Goal: Ask a question

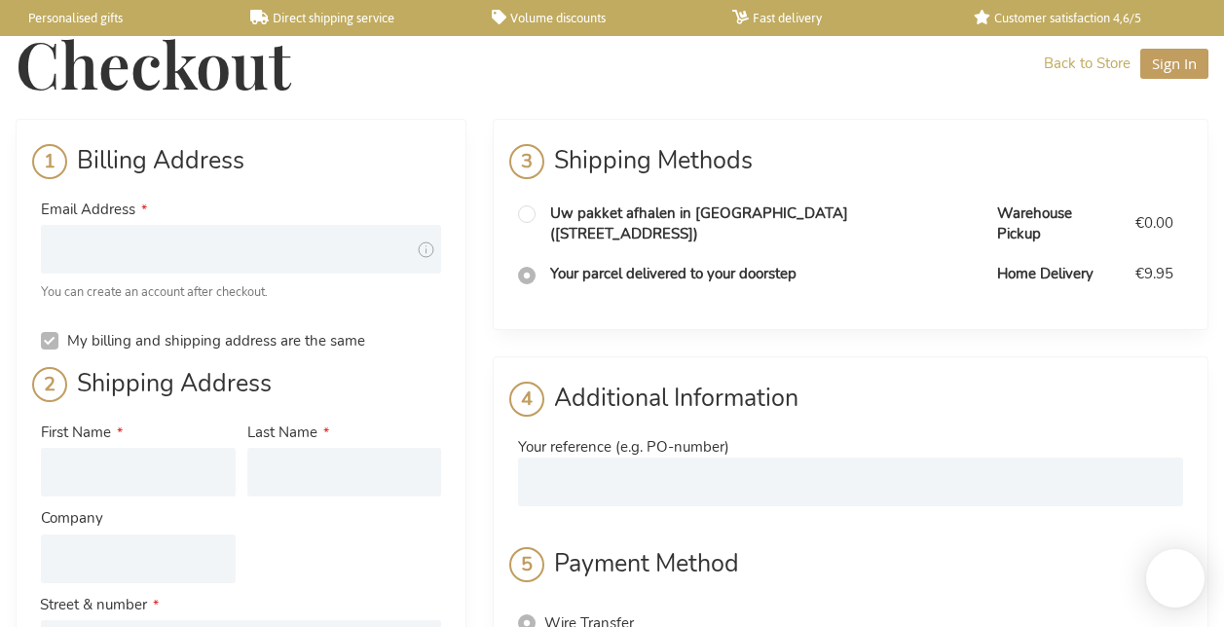
select select "BE"
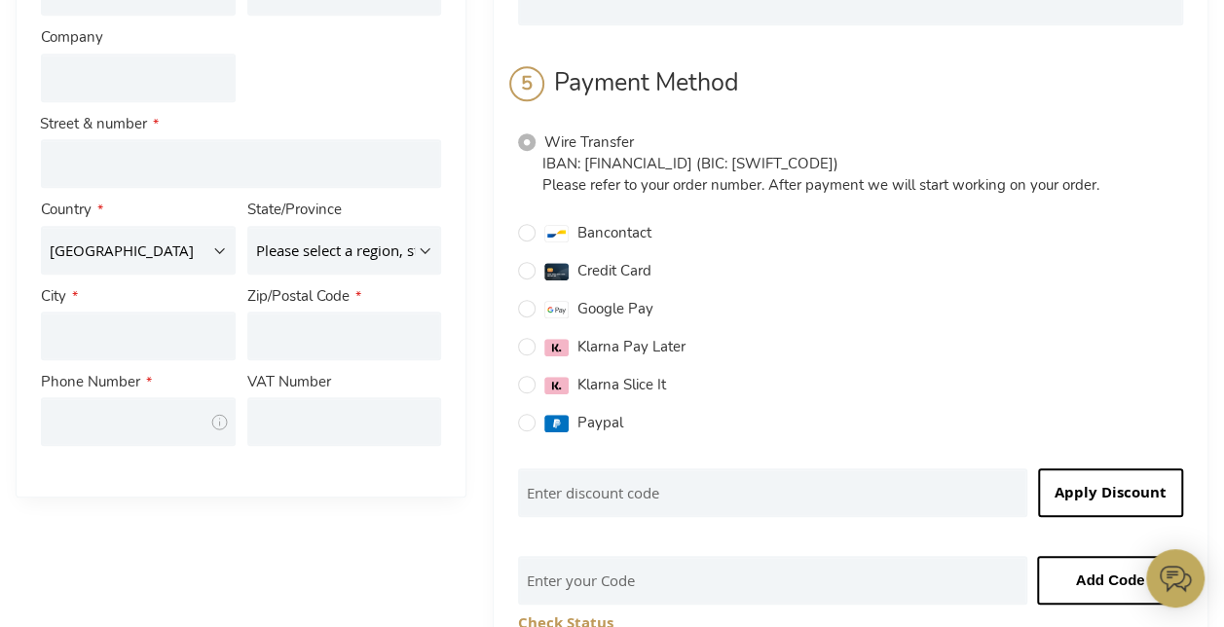
scroll to position [483, 0]
click at [202, 258] on select "[GEOGRAPHIC_DATA] [GEOGRAPHIC_DATA] [GEOGRAPHIC_DATA] [GEOGRAPHIC_DATA] [GEOGRA…" at bounding box center [138, 248] width 195 height 49
click at [364, 500] on div "Billing Address Email Address Tooltip We'll send your order confirmation here. …" at bounding box center [612, 415] width 1193 height 1558
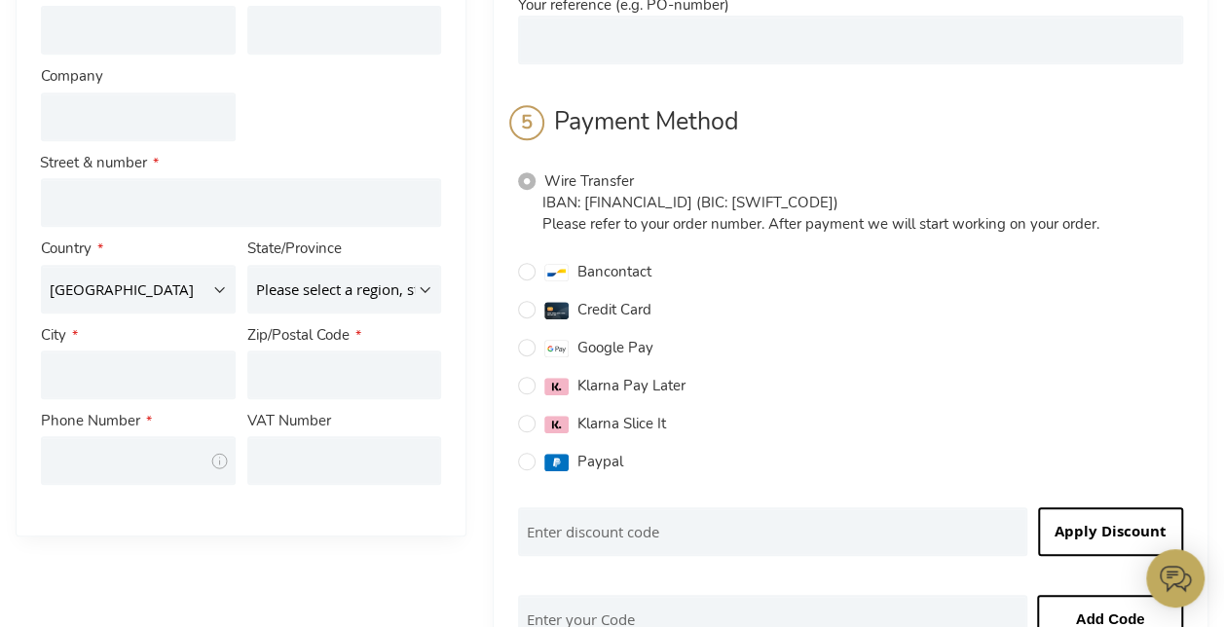
scroll to position [0, 0]
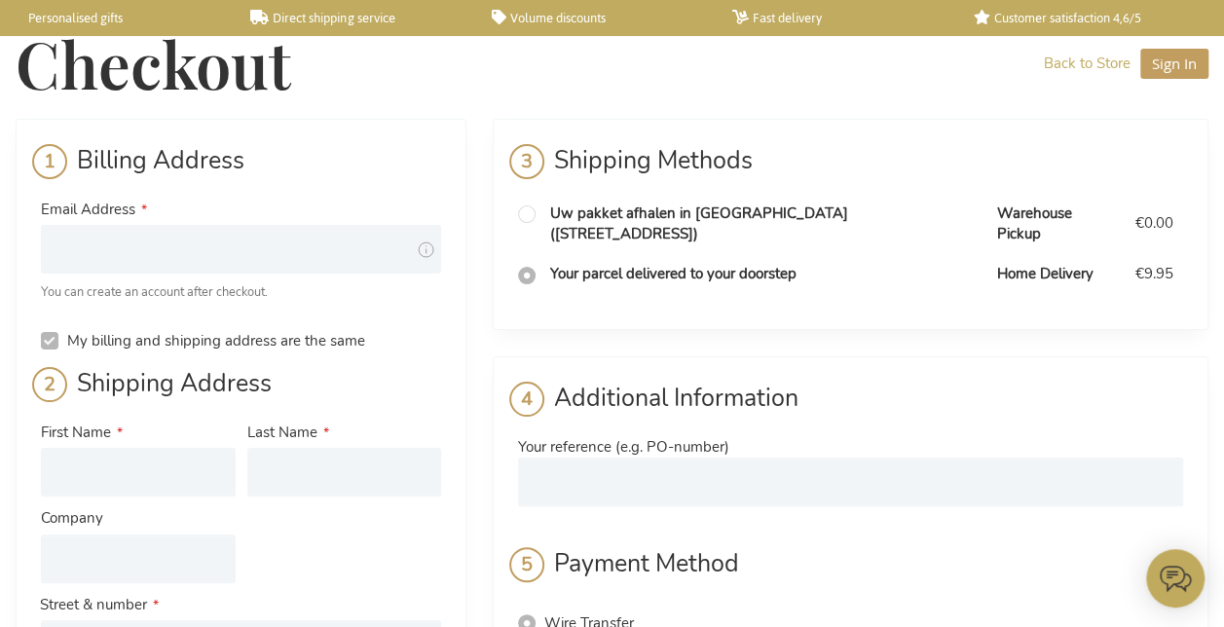
click at [68, 73] on span "Checkout" at bounding box center [153, 63] width 275 height 84
click at [1085, 64] on link "Back to Store" at bounding box center [1087, 64] width 87 height 20
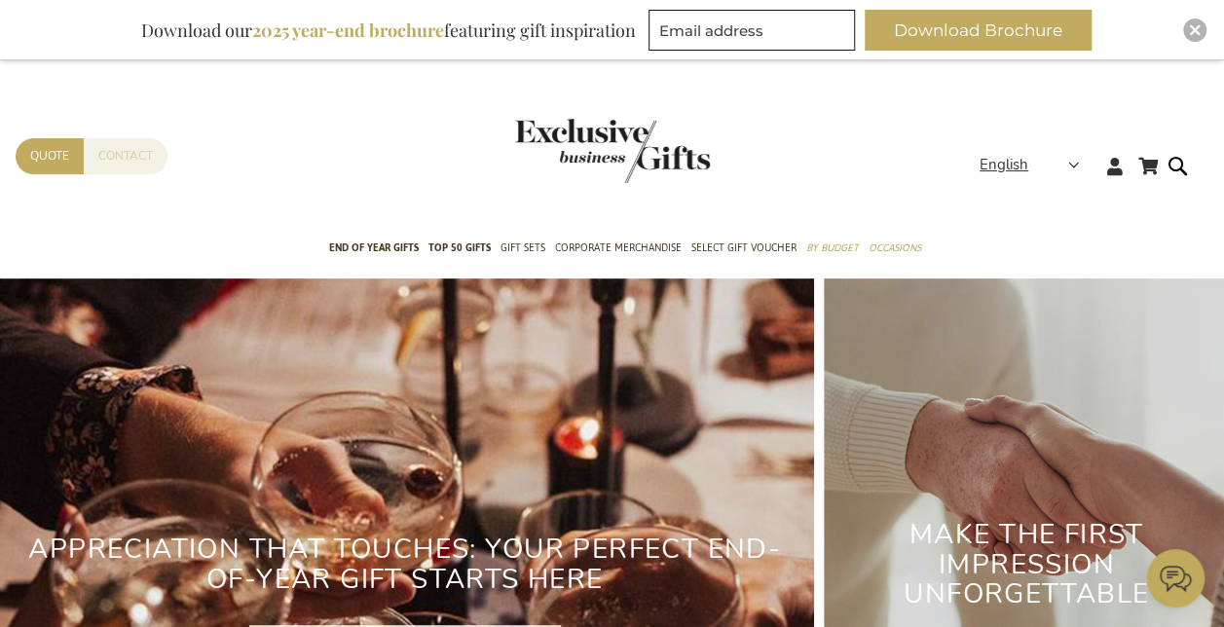
click at [148, 158] on link "Contact" at bounding box center [126, 156] width 84 height 36
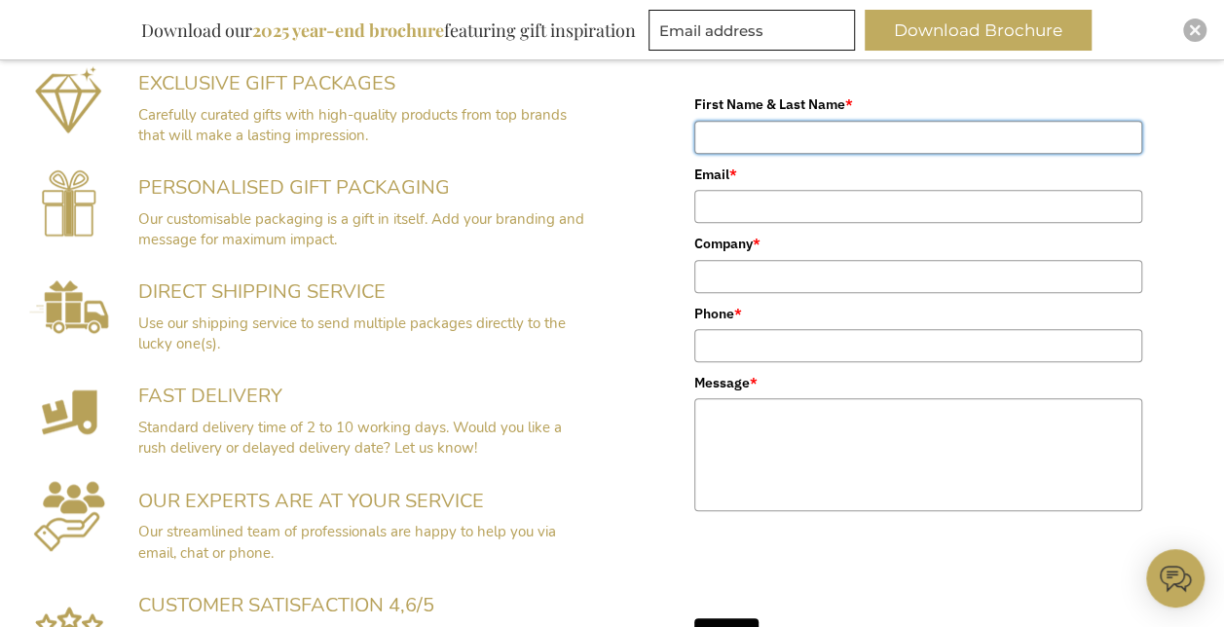
click at [868, 143] on input "First Name & Last Name *" at bounding box center [918, 137] width 448 height 33
type input "Emma Houtz"
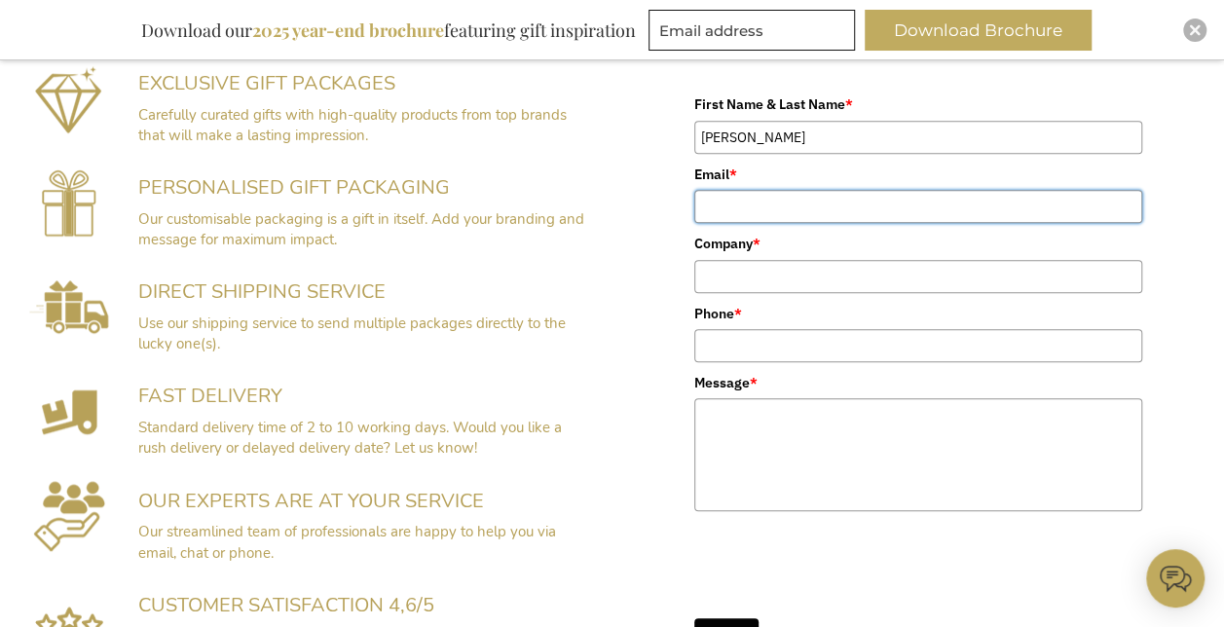
type input "ehoutz@brainomix.com"
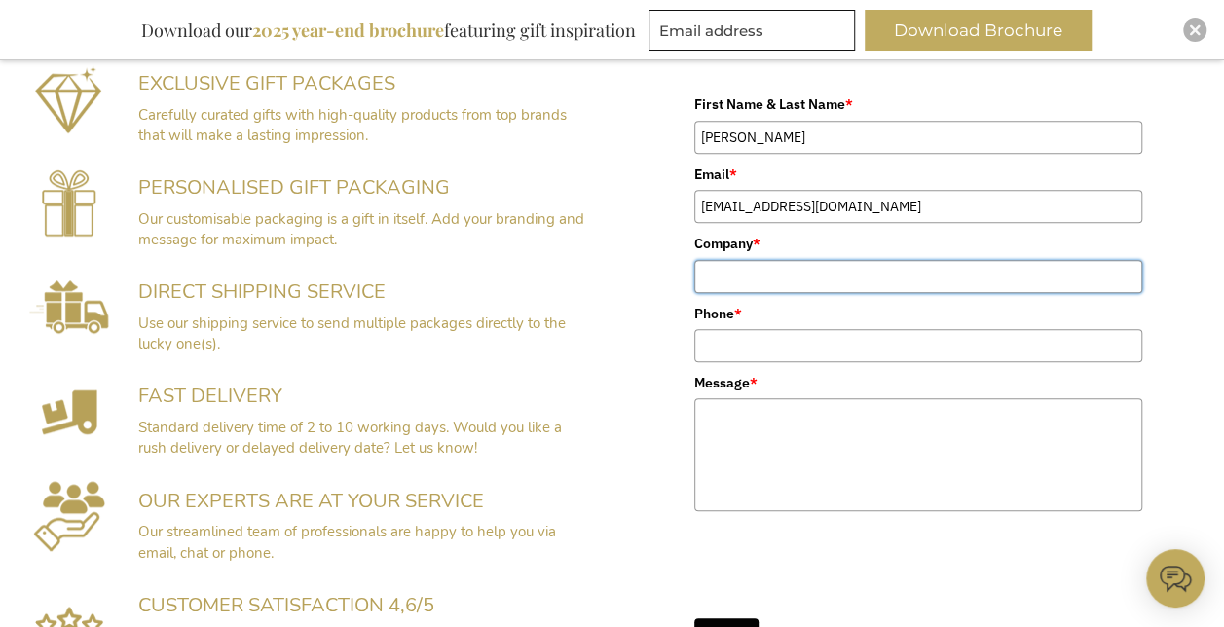
type input "Brainomix Ltd"
type input "07442896646"
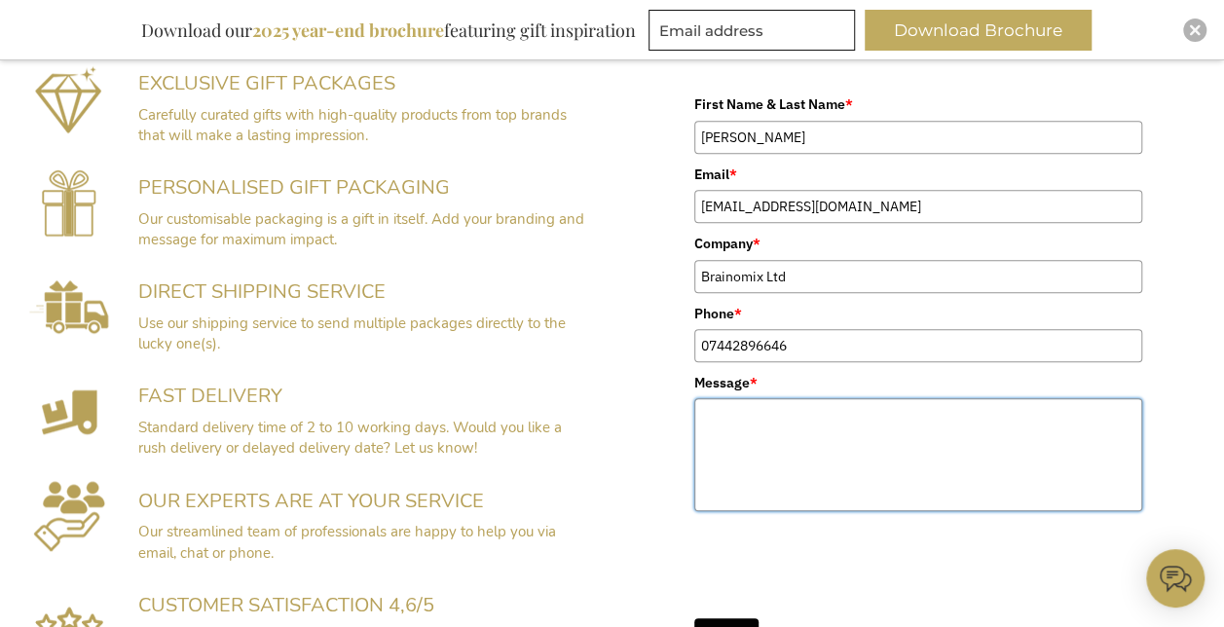
click at [790, 418] on textarea "Message *" at bounding box center [918, 454] width 448 height 113
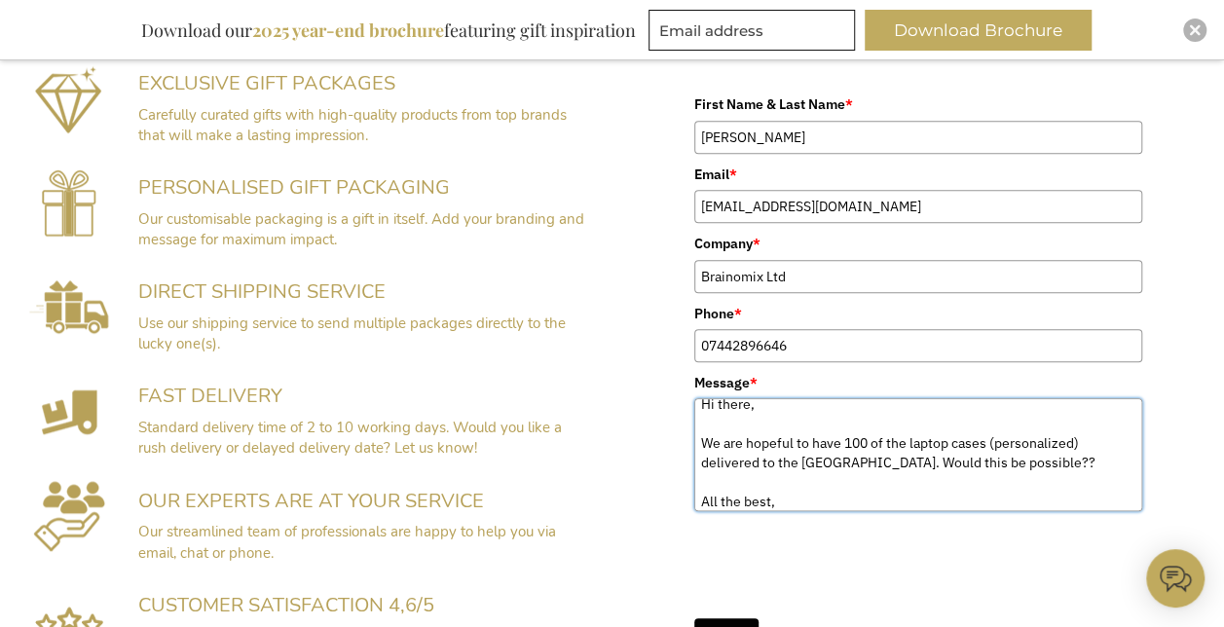
scroll to position [30, 0]
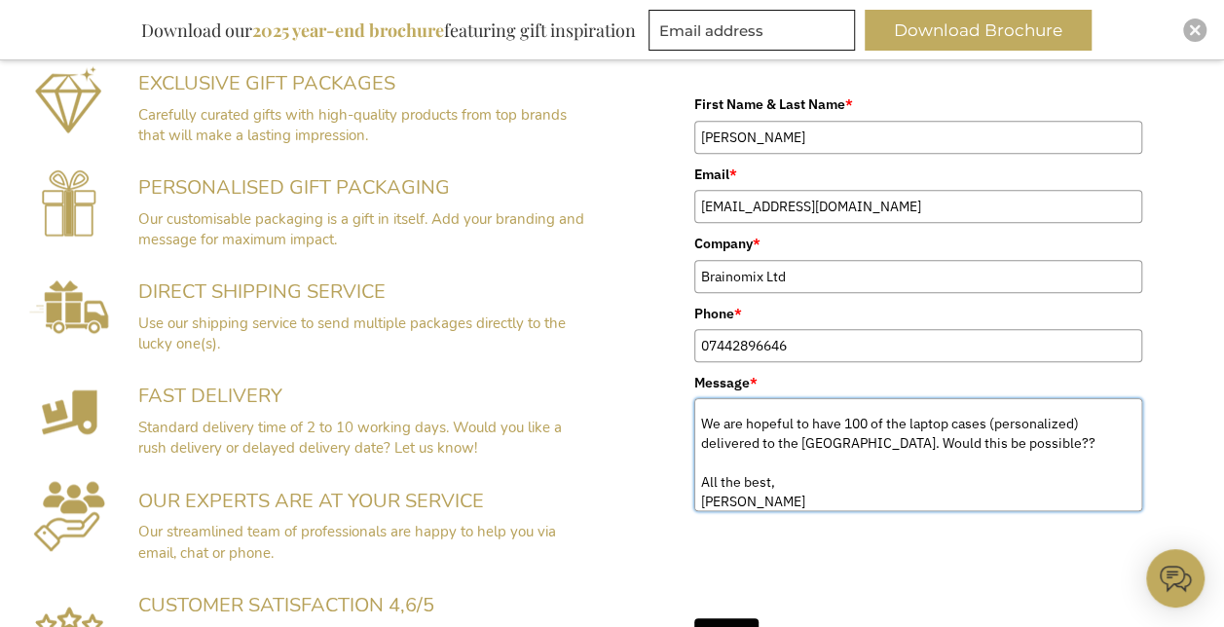
type textarea "Hi there, We are hopeful to have 100 of the laptop cases (personalized) deliver…"
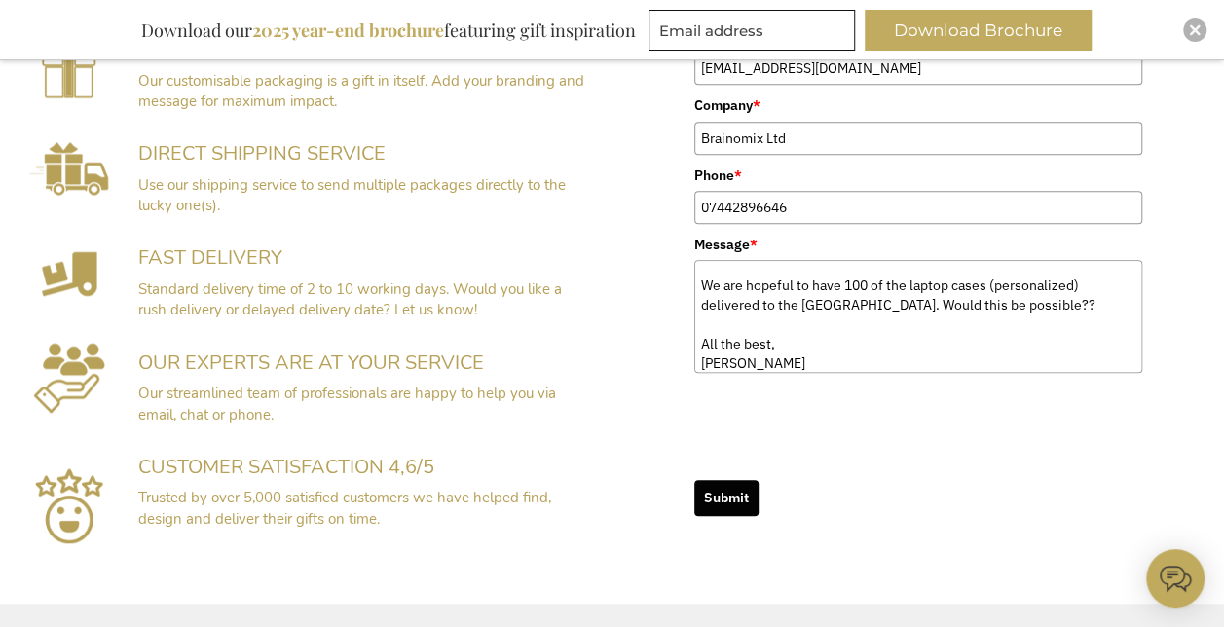
scroll to position [632, 0]
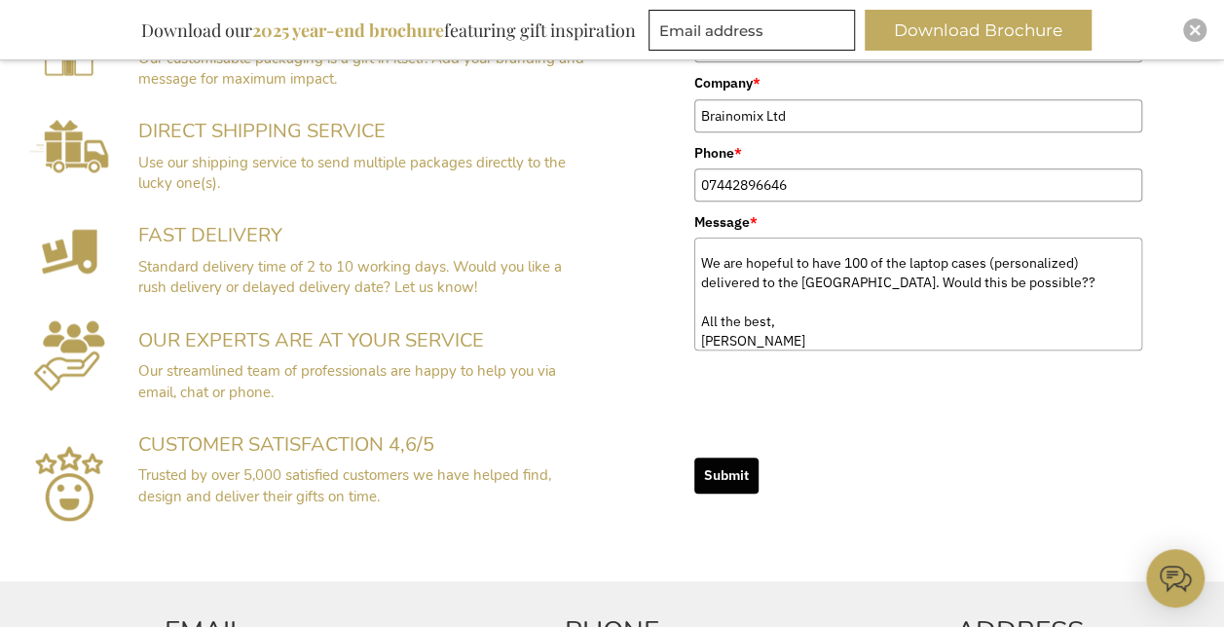
click at [727, 458] on button "Submit" at bounding box center [726, 476] width 64 height 36
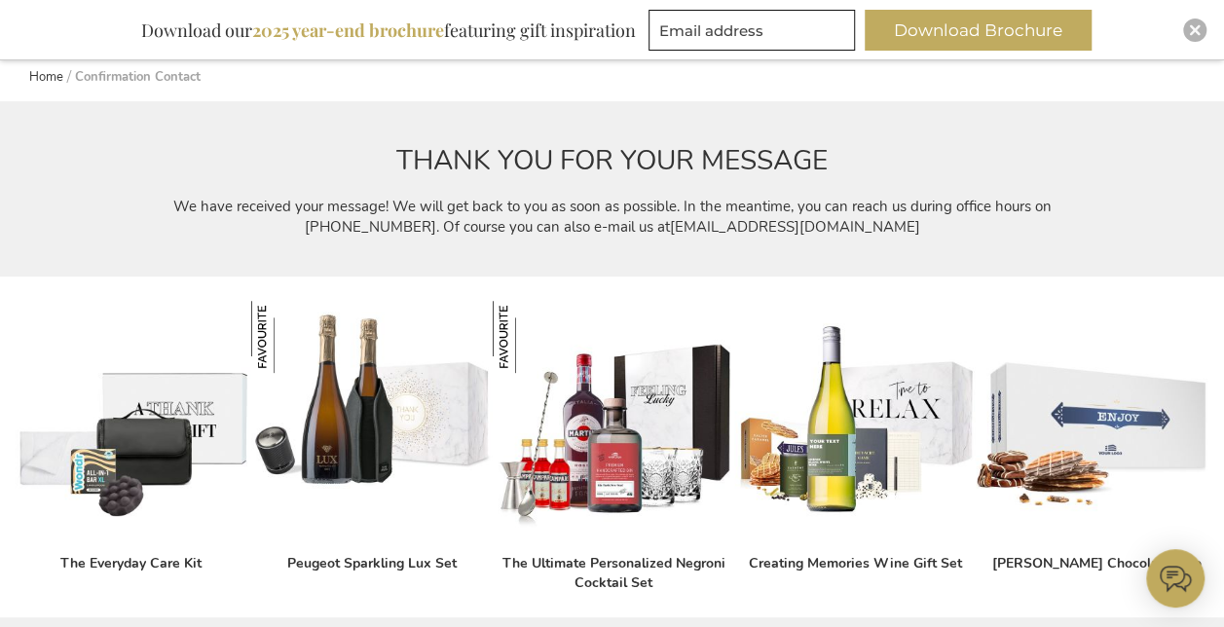
scroll to position [219, 0]
drag, startPoint x: 1001, startPoint y: 202, endPoint x: 1123, endPoint y: 202, distance: 122.7
click at [1123, 202] on div "THANK YOU FOR YOUR MESSAGE We have received your message! We will get back to y…" at bounding box center [612, 190] width 1224 height 176
copy p "+32(0)14 48 25"
